Goal: Task Accomplishment & Management: Complete application form

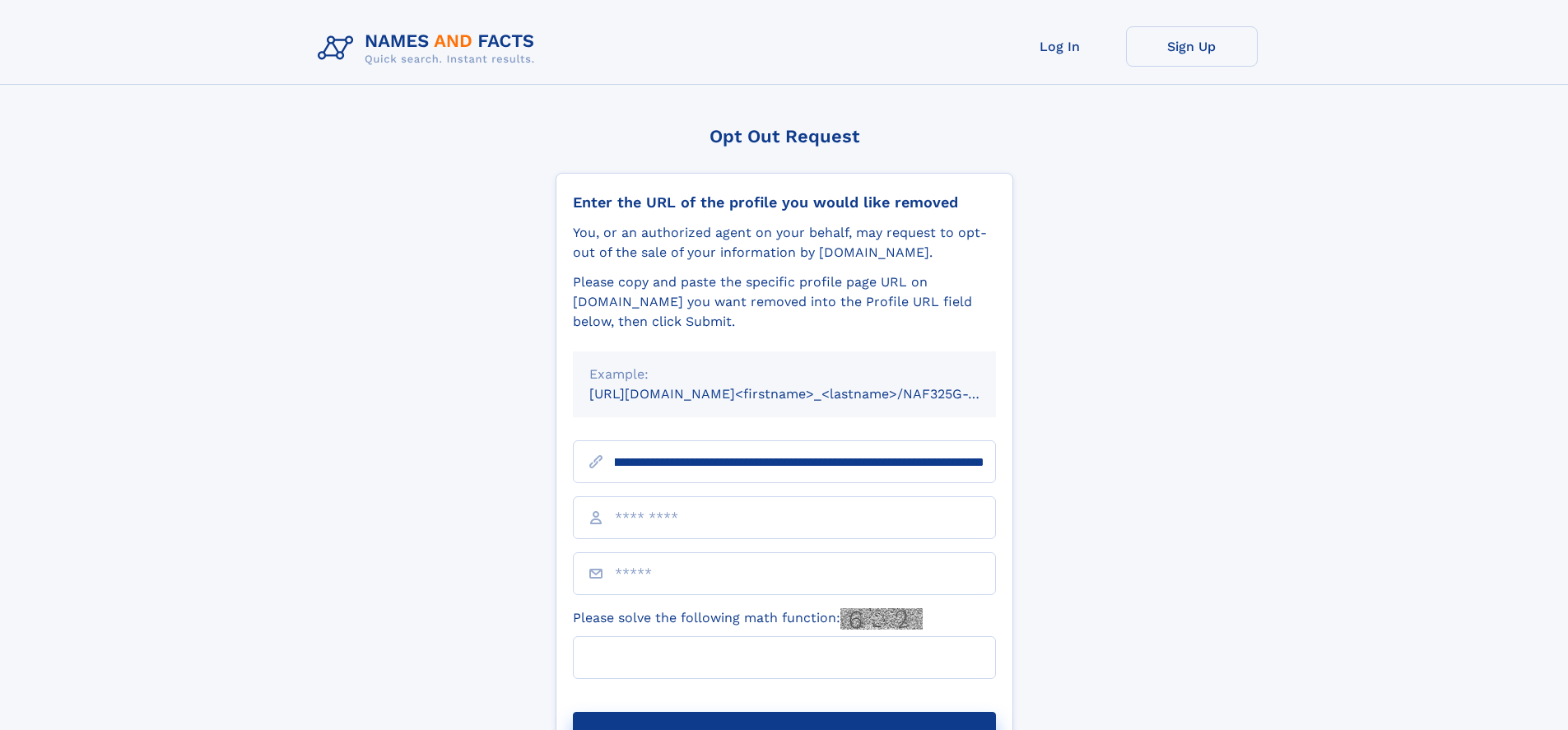
scroll to position [0, 192]
type input "**********"
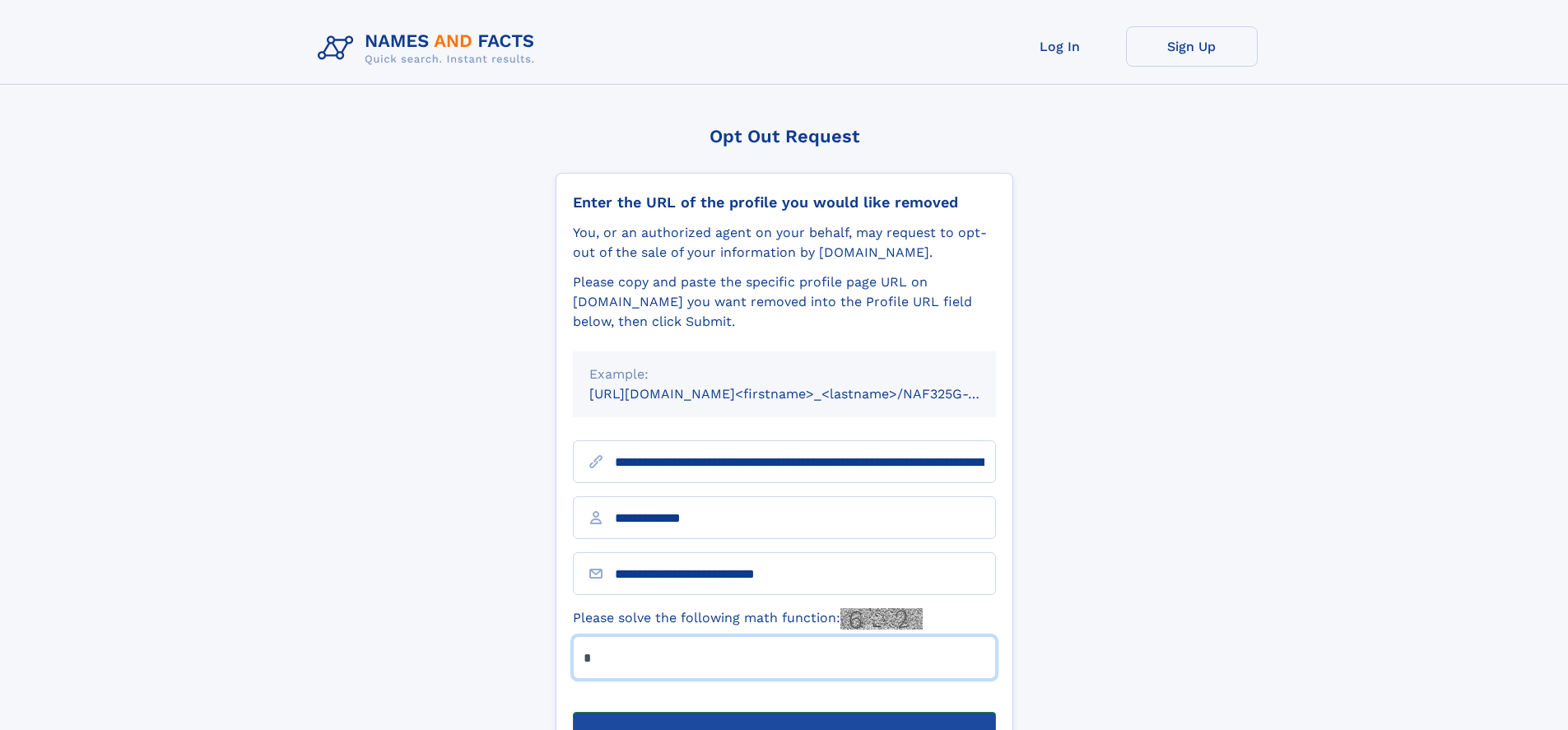
type input "*"
click at [783, 712] on button "Submit Opt Out Request" at bounding box center [784, 739] width 423 height 53
